Goal: Information Seeking & Learning: Learn about a topic

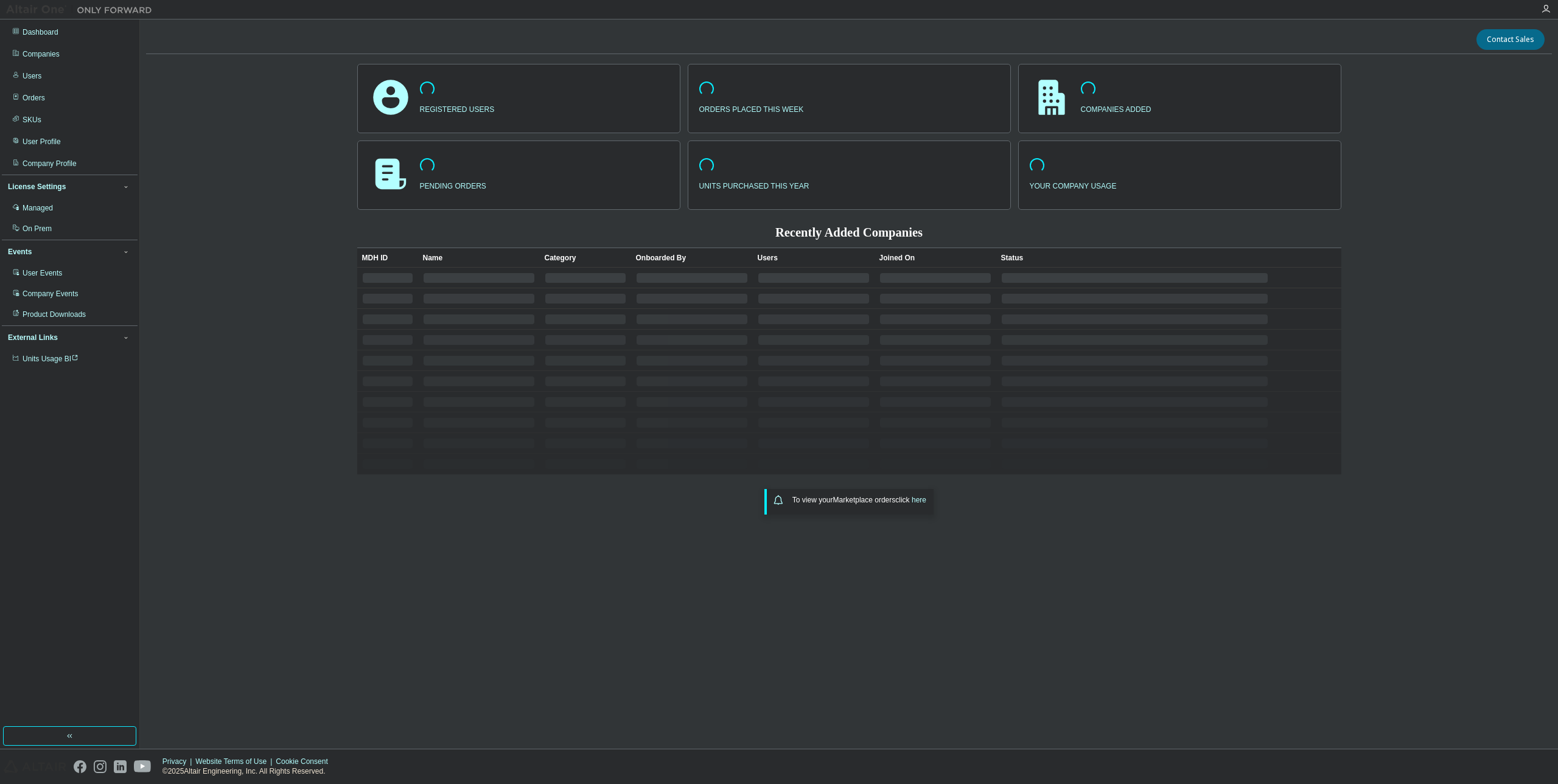
click at [37, 52] on div "Companies" at bounding box center [41, 54] width 37 height 10
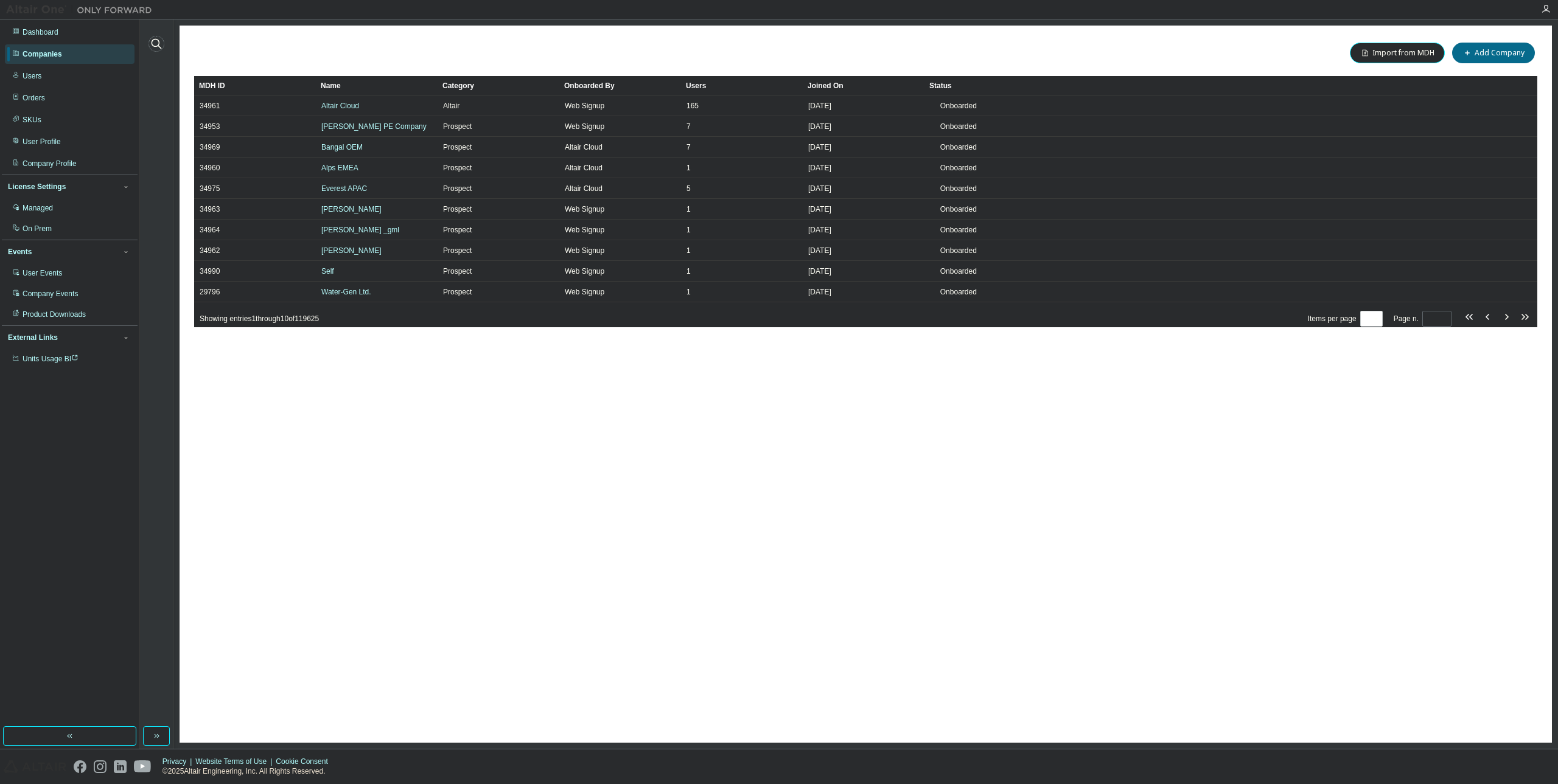
click at [149, 44] on button "button" at bounding box center [156, 44] width 16 height 16
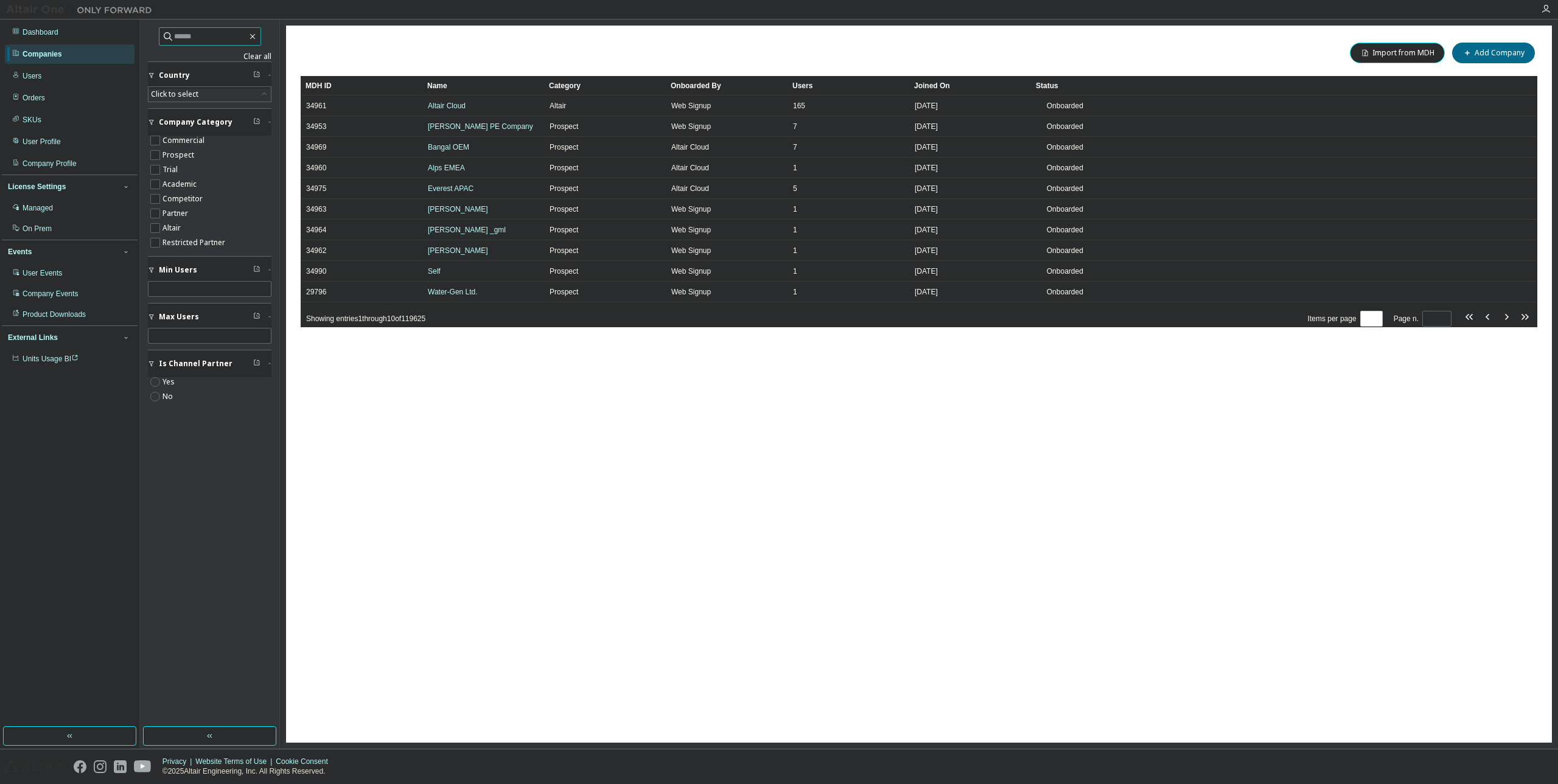
click at [222, 38] on input "text" at bounding box center [211, 36] width 73 height 12
paste input "**********"
type input "**********"
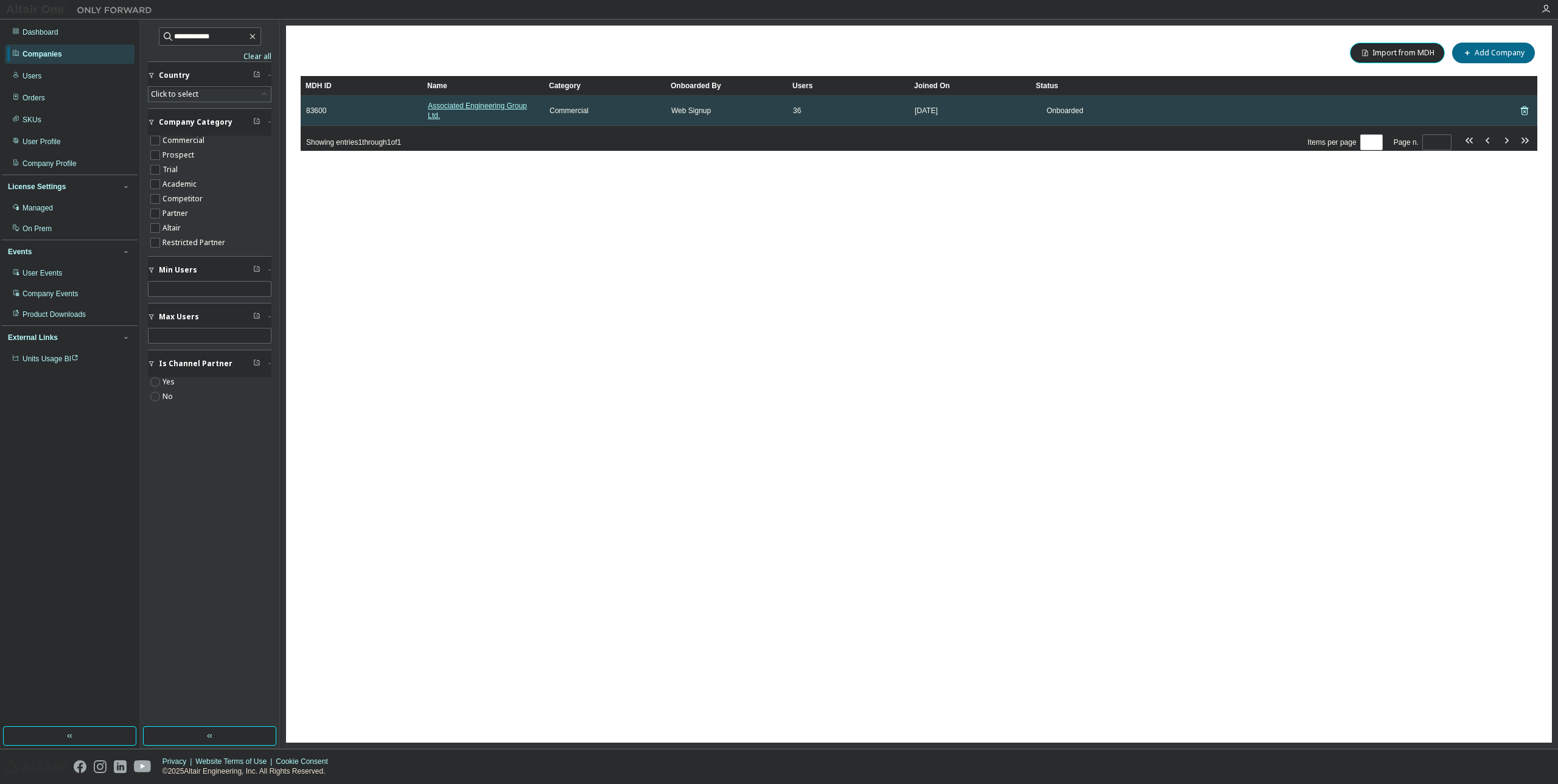
click at [505, 107] on link "Associated Engineering Group Ltd." at bounding box center [478, 110] width 99 height 18
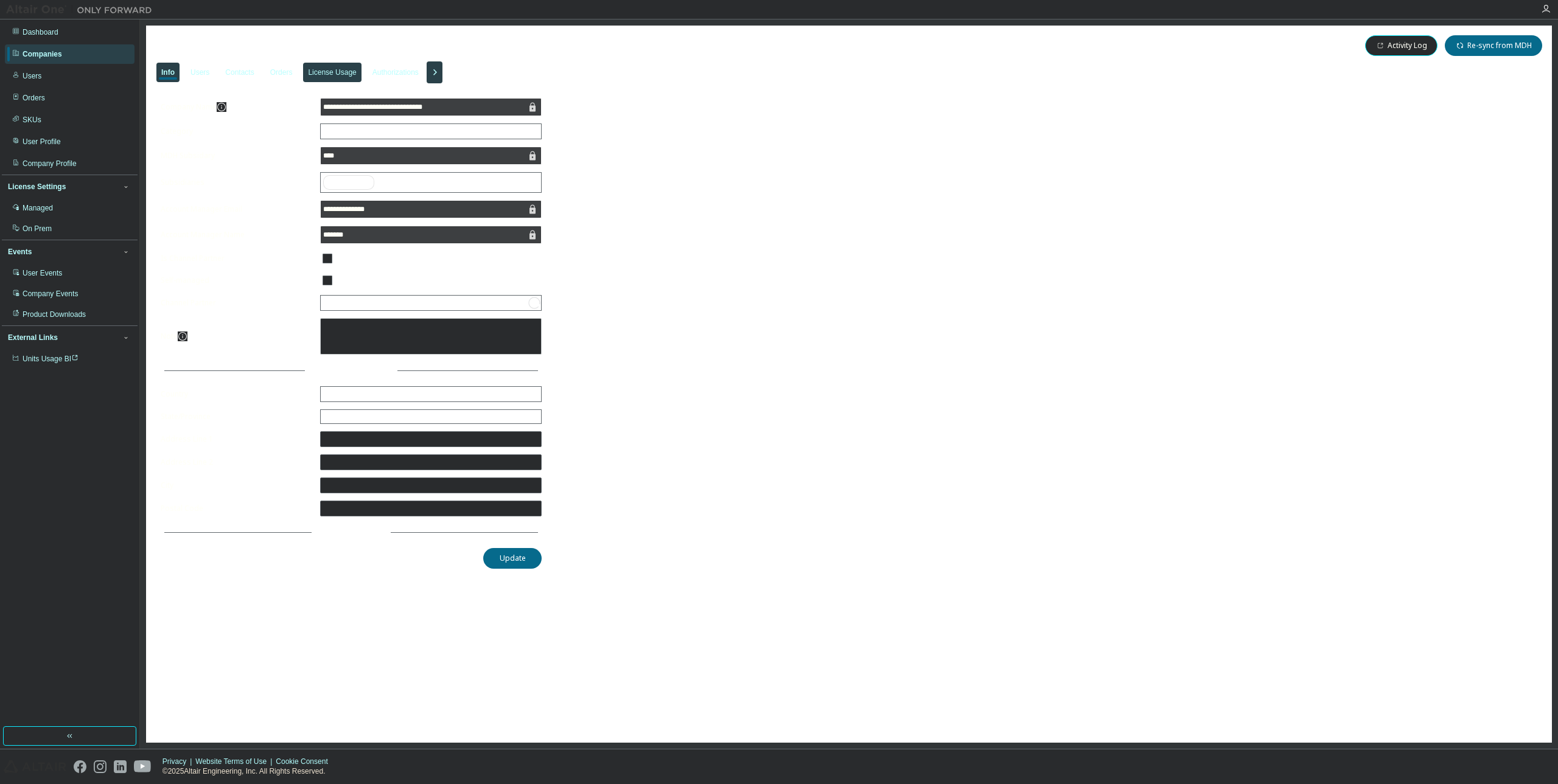
click at [343, 72] on div "License Usage" at bounding box center [332, 72] width 48 height 10
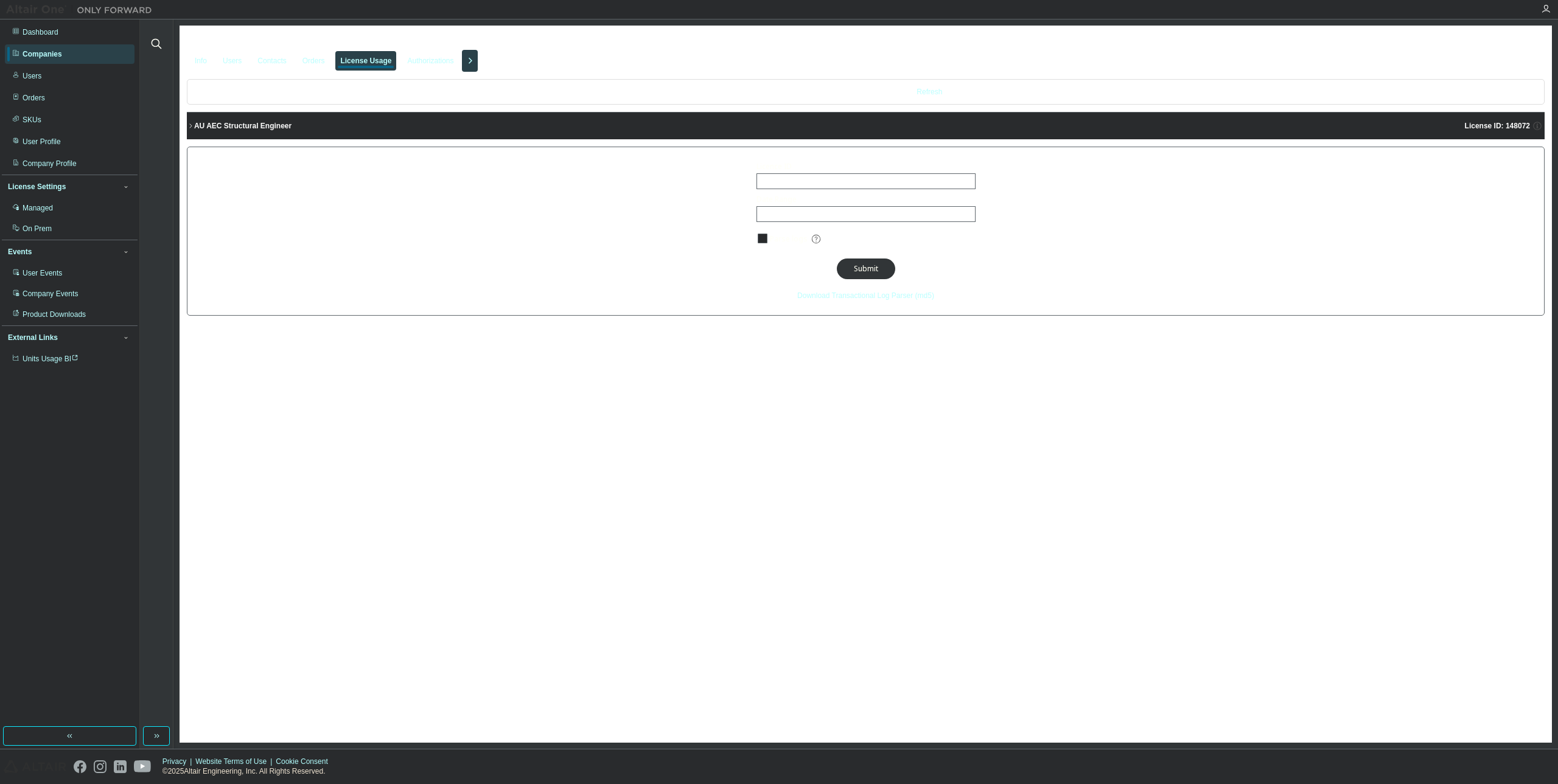
click at [190, 120] on button "AU AEC Structural Engineer License ID: 148072" at bounding box center [866, 125] width 1358 height 27
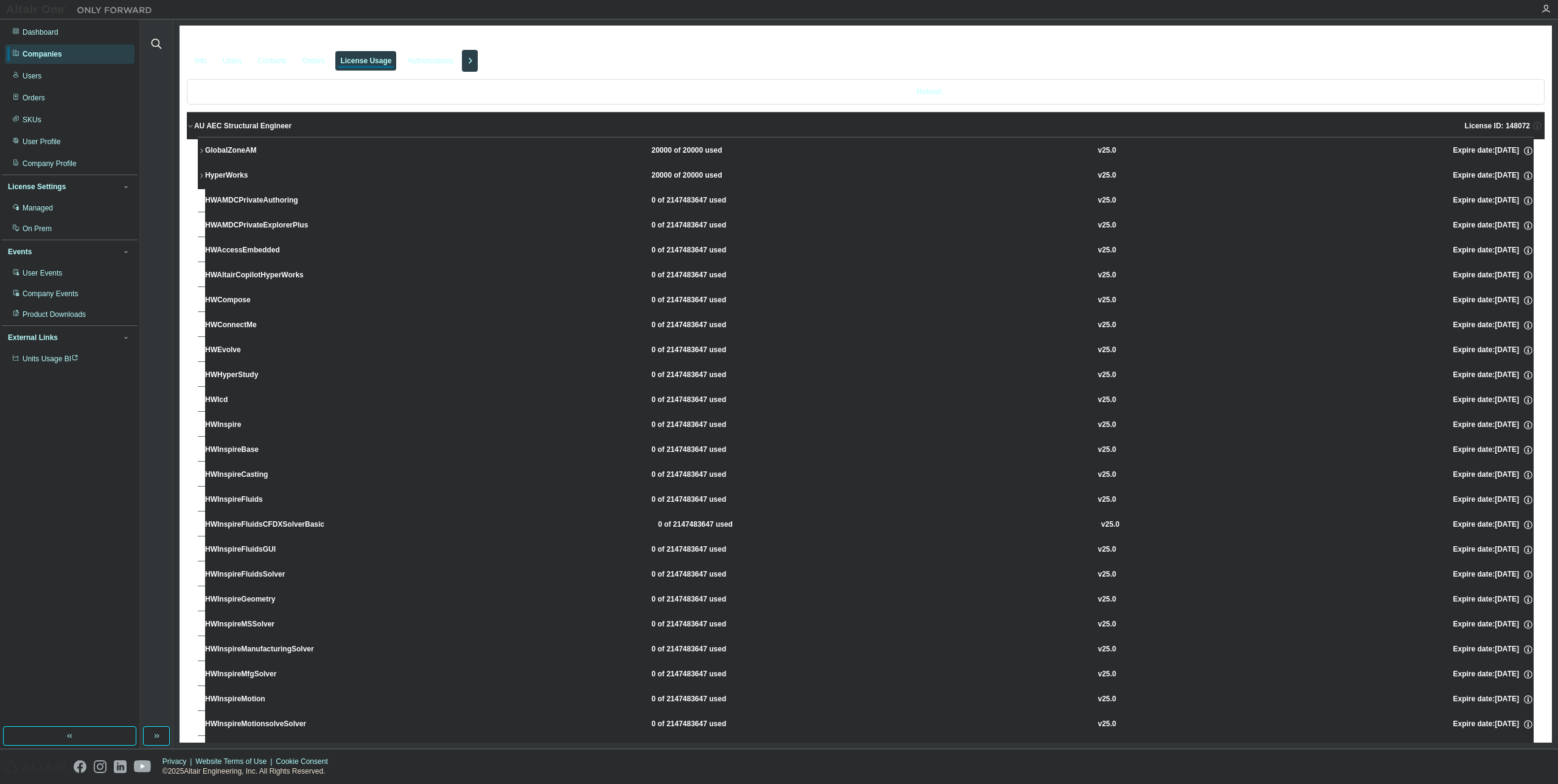
click at [227, 148] on div "GlobalZoneAM" at bounding box center [260, 150] width 110 height 11
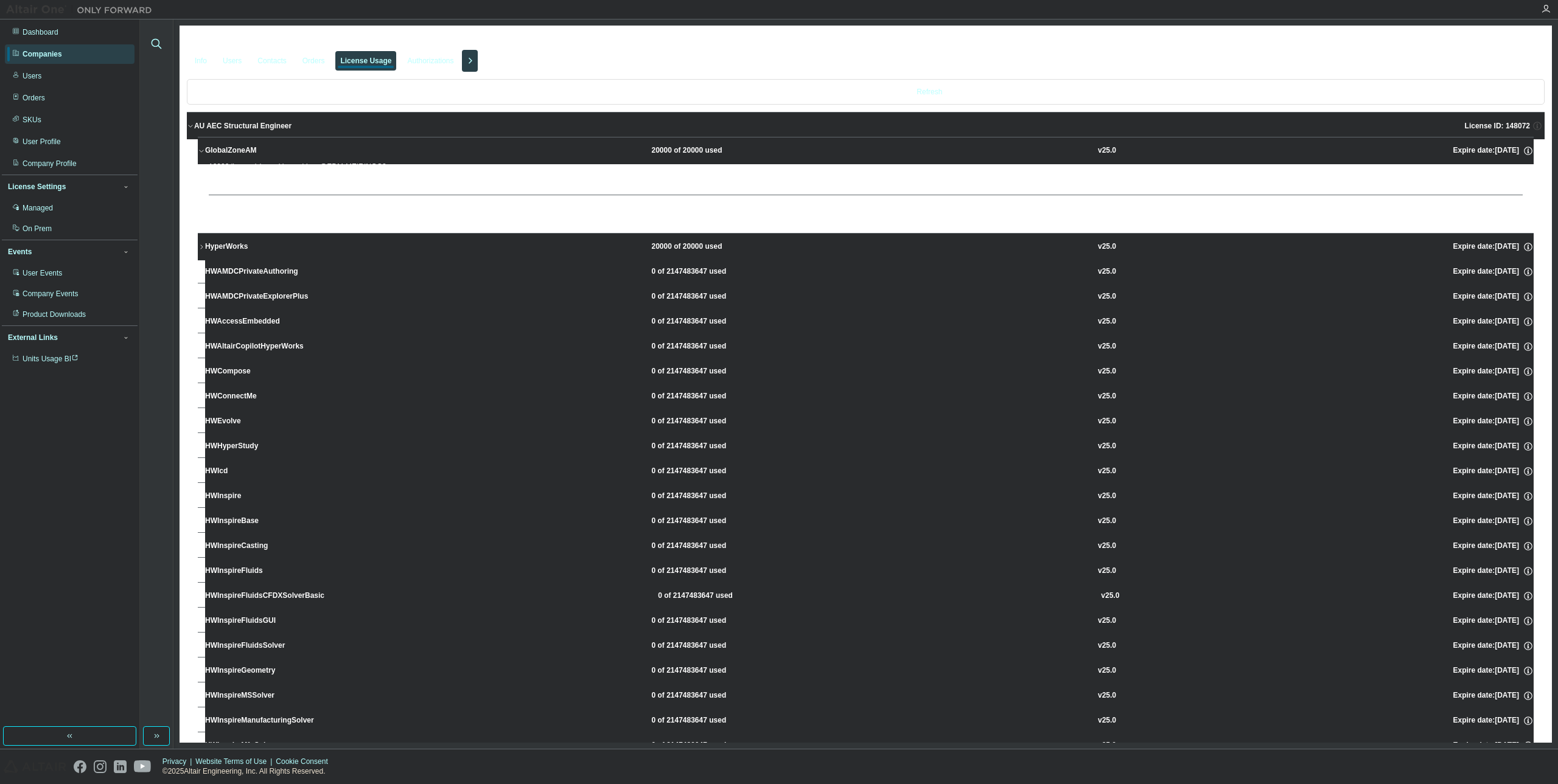
click at [158, 44] on icon "button" at bounding box center [156, 44] width 14 height 14
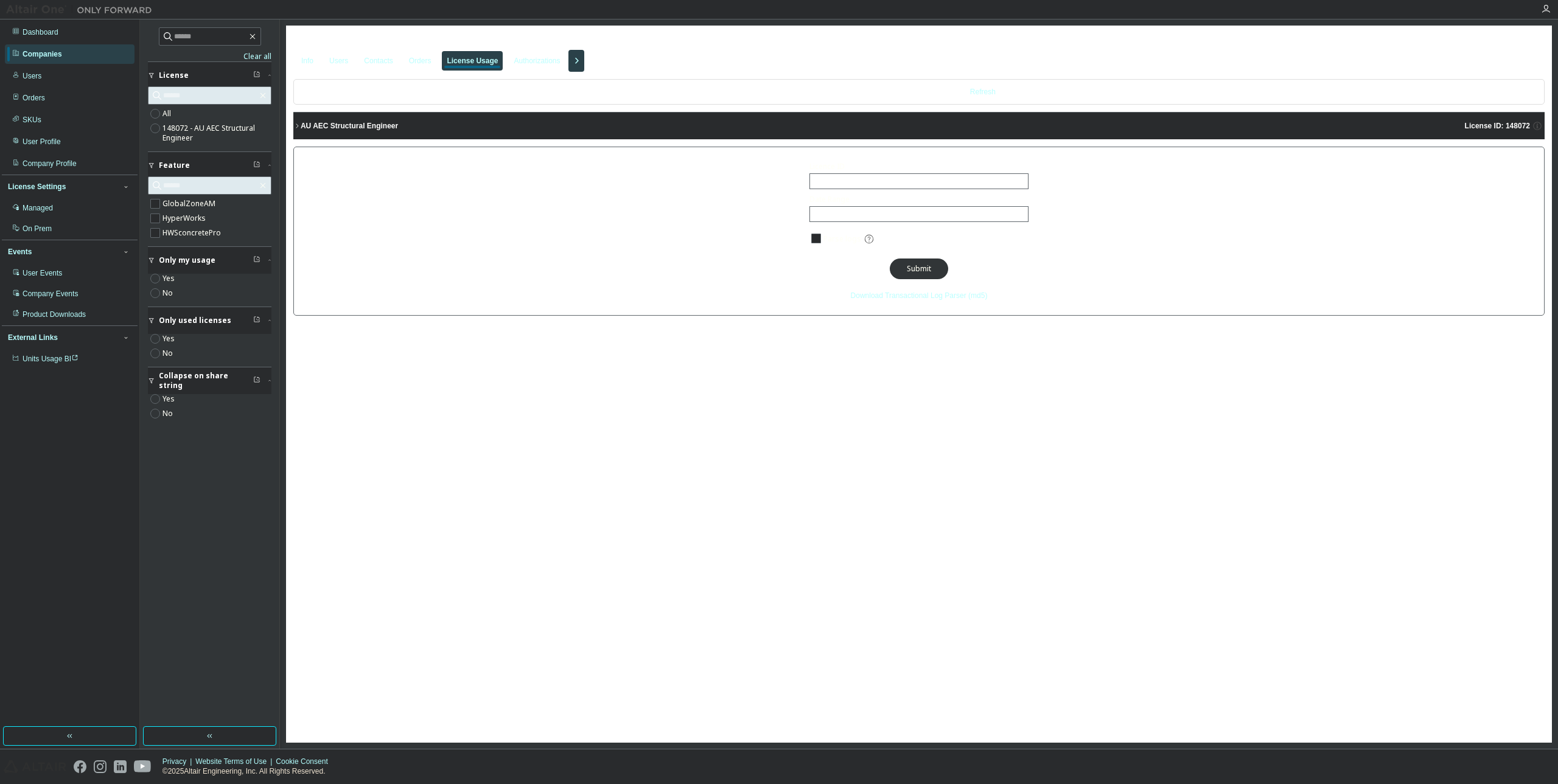
click at [294, 125] on icon "button" at bounding box center [297, 126] width 7 height 7
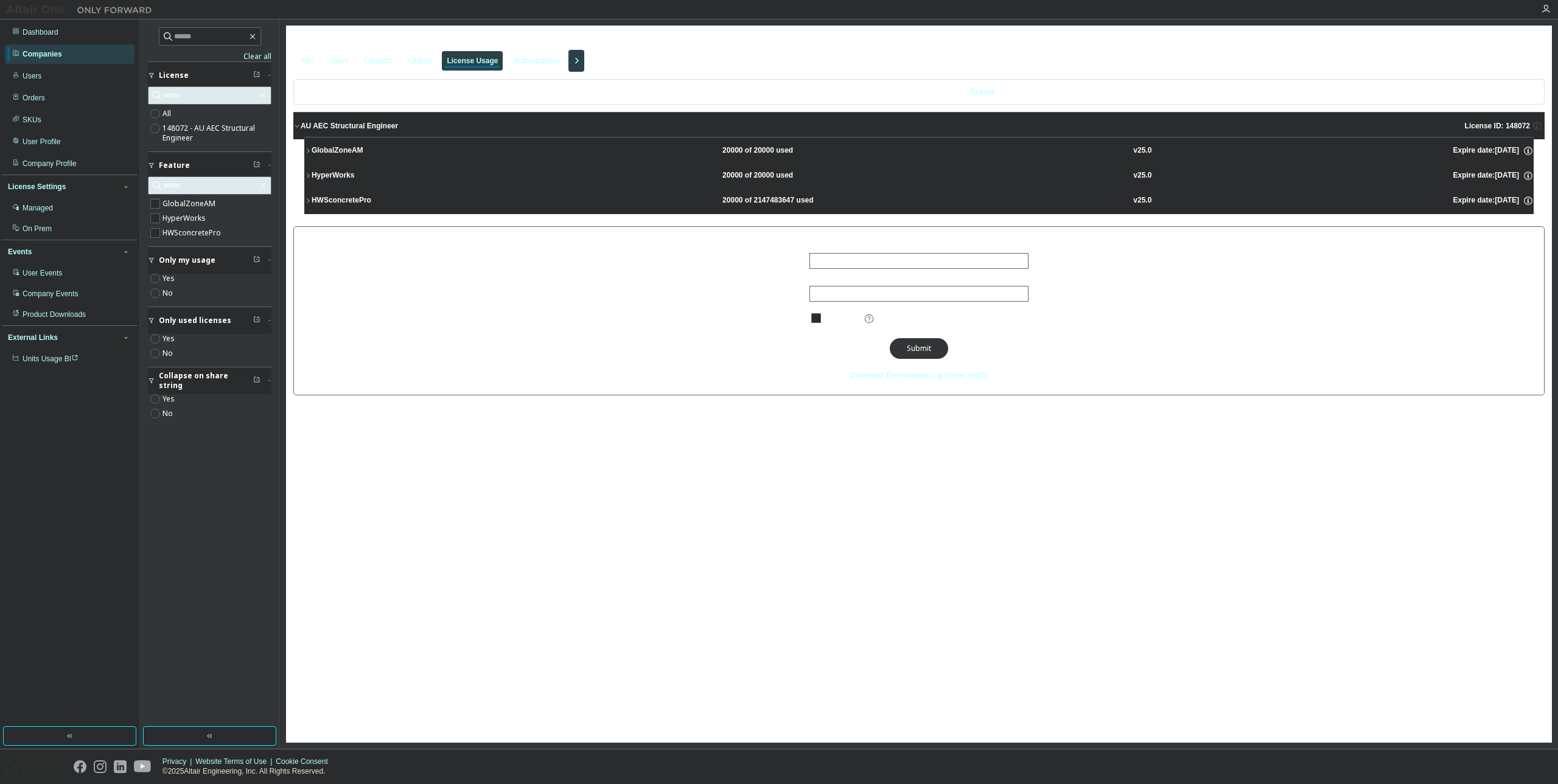
click at [317, 204] on div "HWSconcretePro" at bounding box center [366, 201] width 110 height 11
